Goal: Navigation & Orientation: Find specific page/section

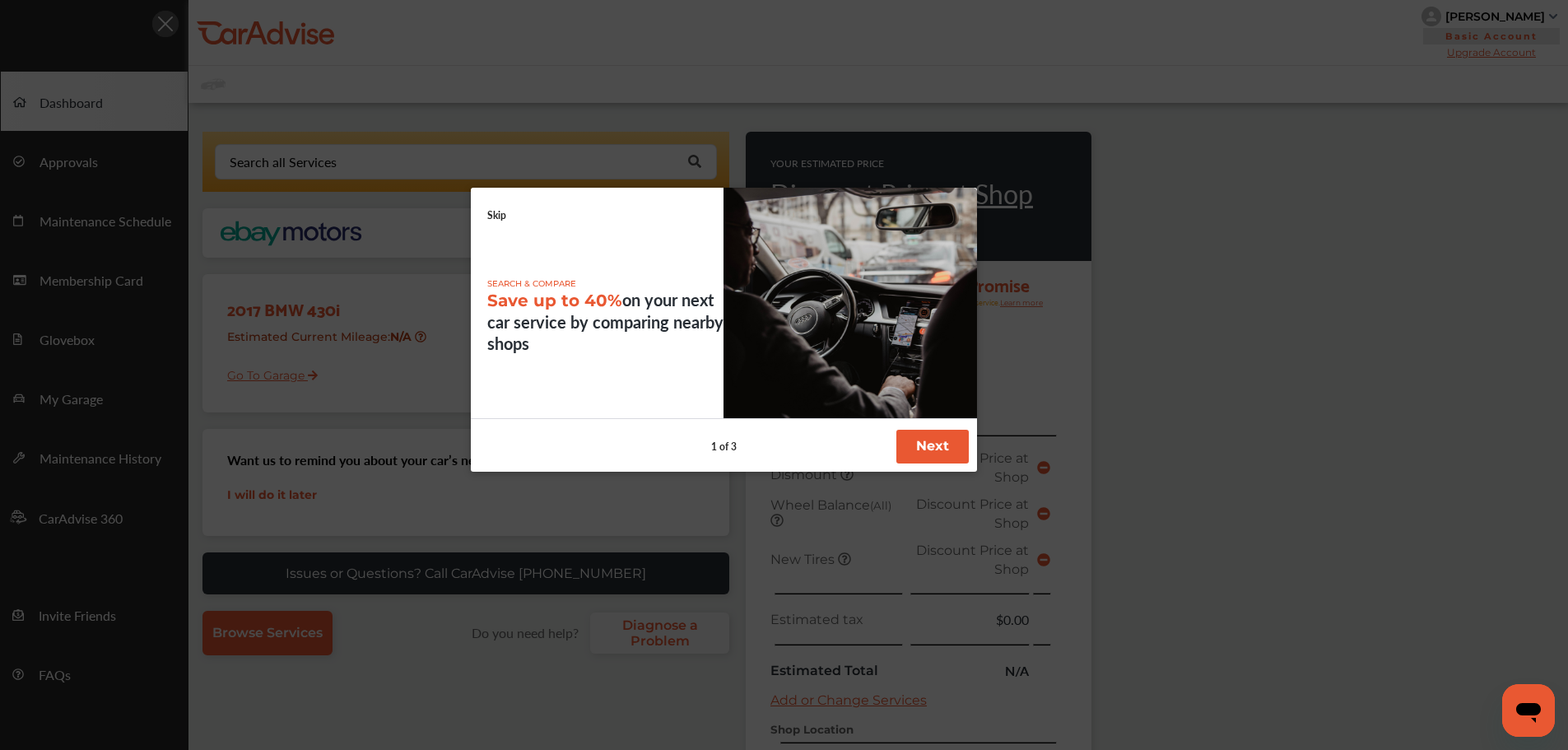
click at [485, 215] on div "SEARCH & COMPARE Save up to 40% on your next car service by comparing nearby sh…" at bounding box center [724, 303] width 507 height 231
click at [485, 216] on div "SEARCH & COMPARE Save up to 40% on your next car service by comparing nearby sh…" at bounding box center [724, 303] width 507 height 231
click at [494, 212] on link "Skip" at bounding box center [497, 216] width 19 height 14
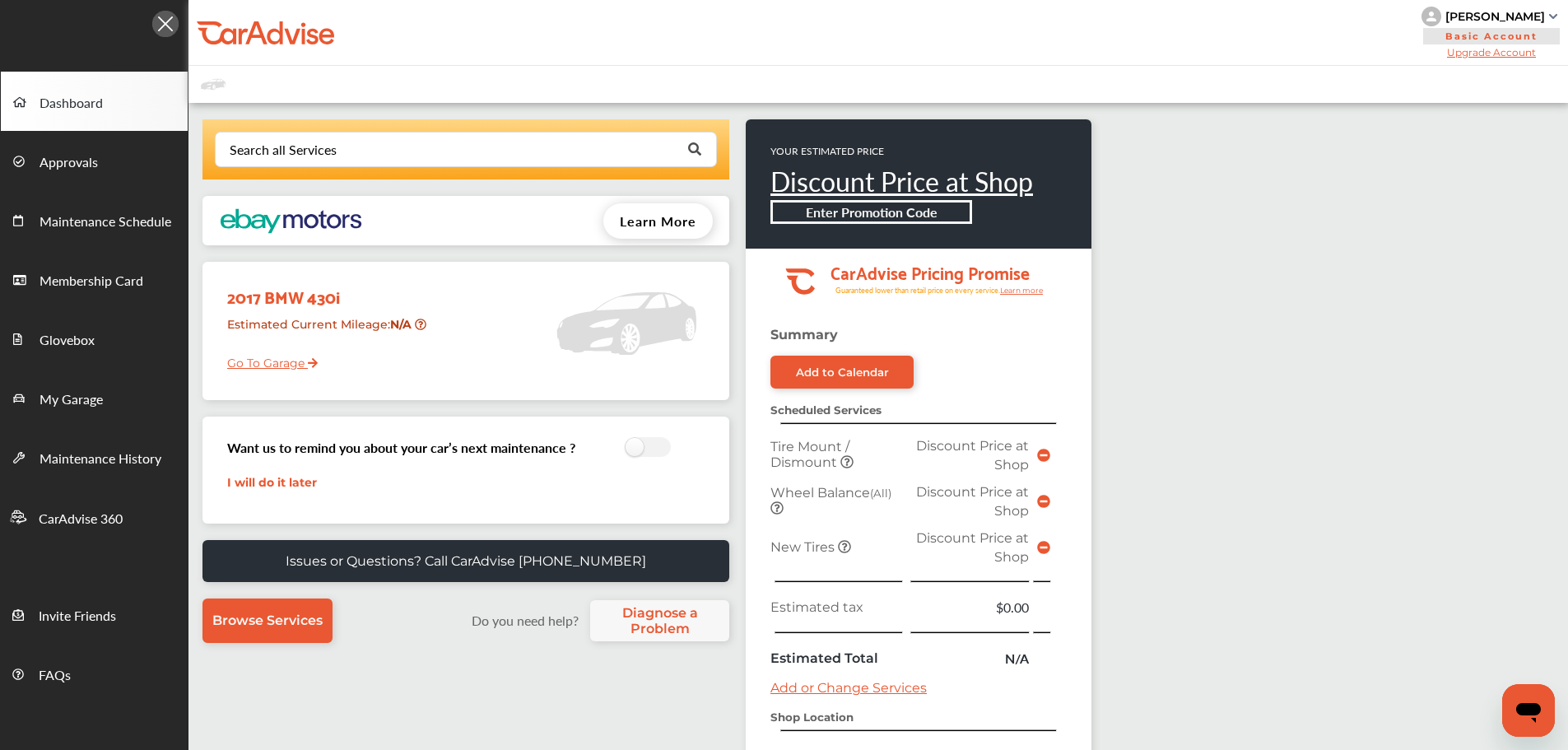
click at [272, 367] on link "Go To Garage" at bounding box center [266, 359] width 103 height 32
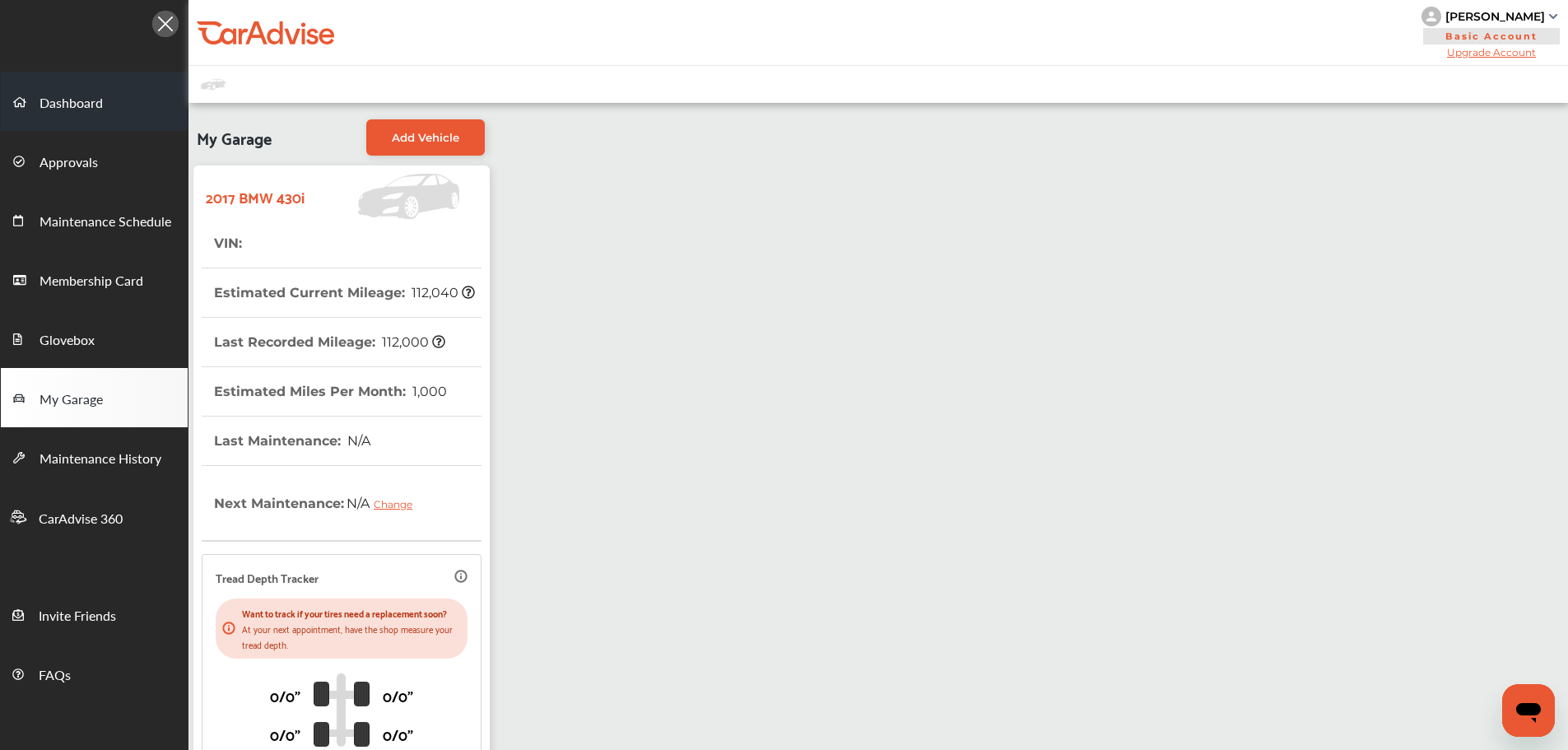
click at [86, 102] on span "Dashboard" at bounding box center [71, 103] width 63 height 21
